Goal: Transaction & Acquisition: Subscribe to service/newsletter

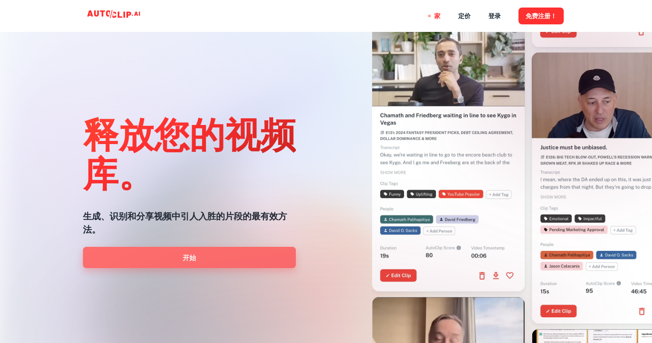
click at [223, 259] on link "开始" at bounding box center [189, 257] width 213 height 21
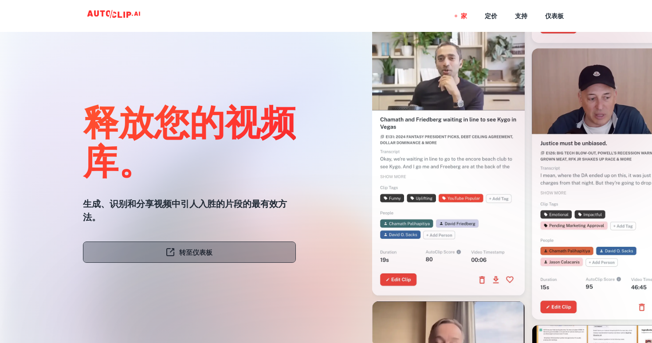
click at [211, 250] on font "转至仪表板" at bounding box center [195, 253] width 33 height 8
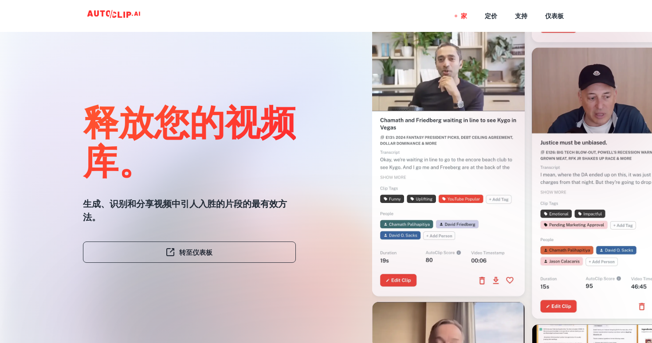
click at [497, 15] on nav "家 定价 支持 仪表板" at bounding box center [512, 16] width 103 height 32
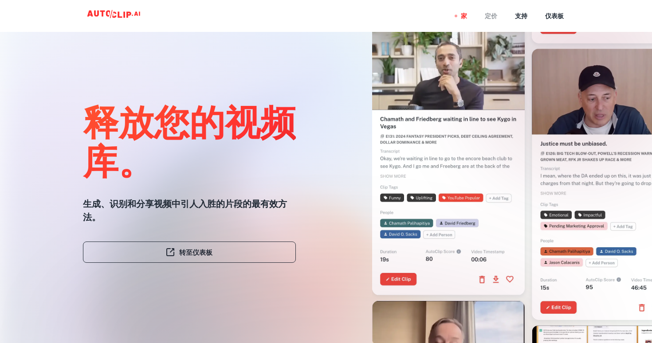
click at [492, 17] on font "定价" at bounding box center [490, 16] width 12 height 7
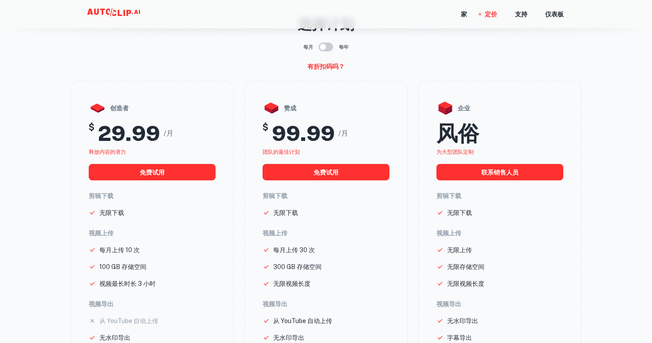
scroll to position [44, 0]
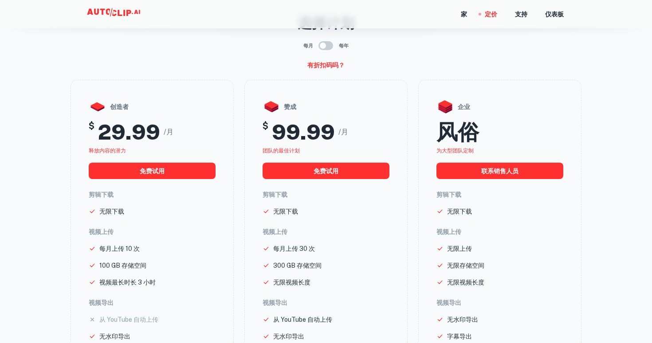
click at [327, 48] on input "checkbox" at bounding box center [322, 45] width 51 height 17
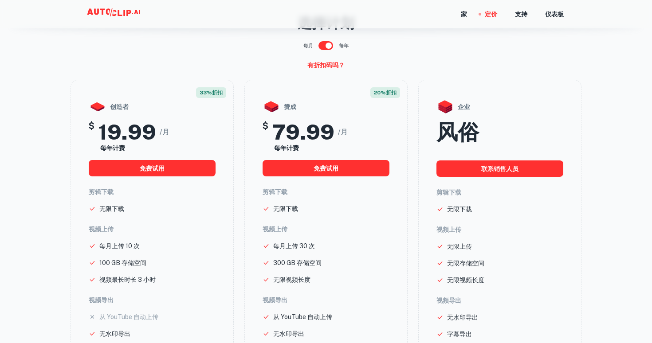
click at [327, 48] on input "checkbox" at bounding box center [328, 45] width 51 height 17
checkbox input "false"
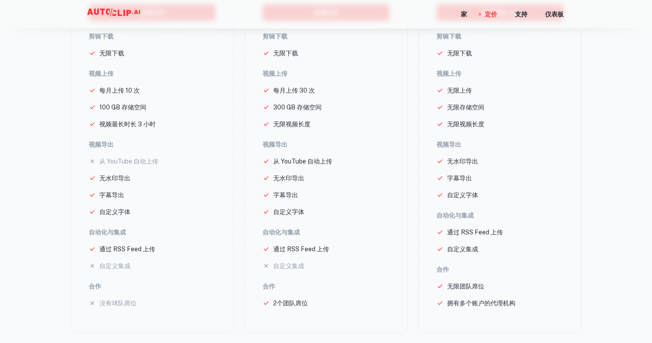
scroll to position [202, 0]
